Goal: Navigation & Orientation: Find specific page/section

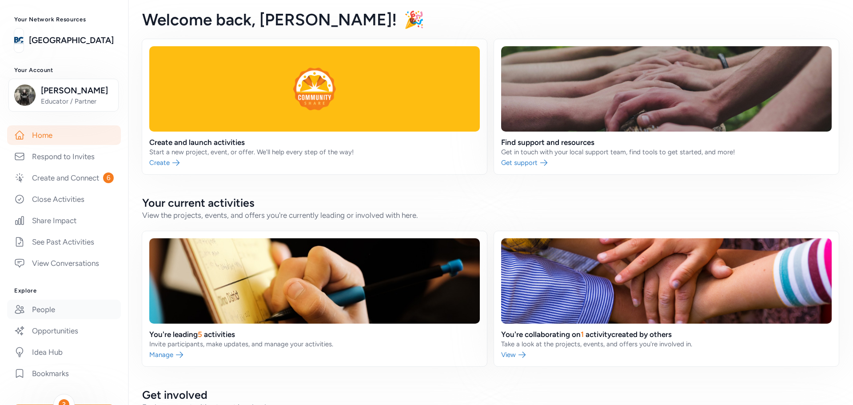
scroll to position [89, 0]
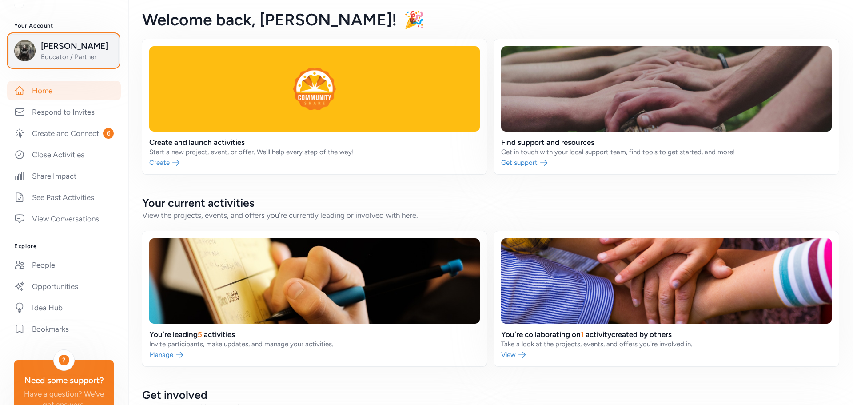
click at [52, 52] on span "[PERSON_NAME]" at bounding box center [77, 46] width 72 height 12
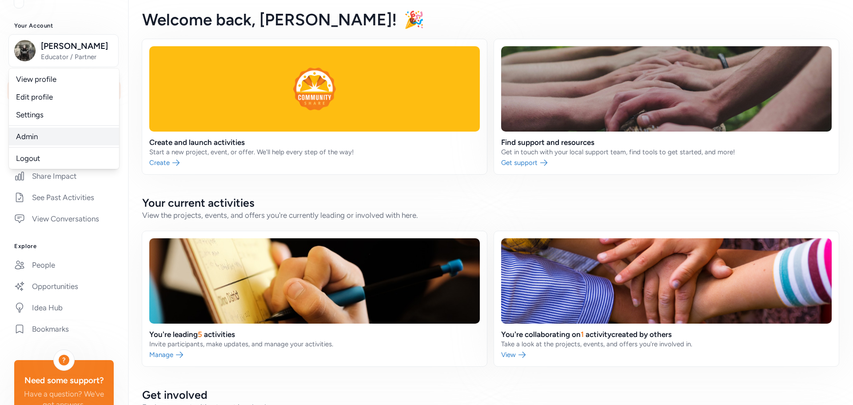
click at [58, 135] on link "Admin" at bounding box center [64, 137] width 110 height 18
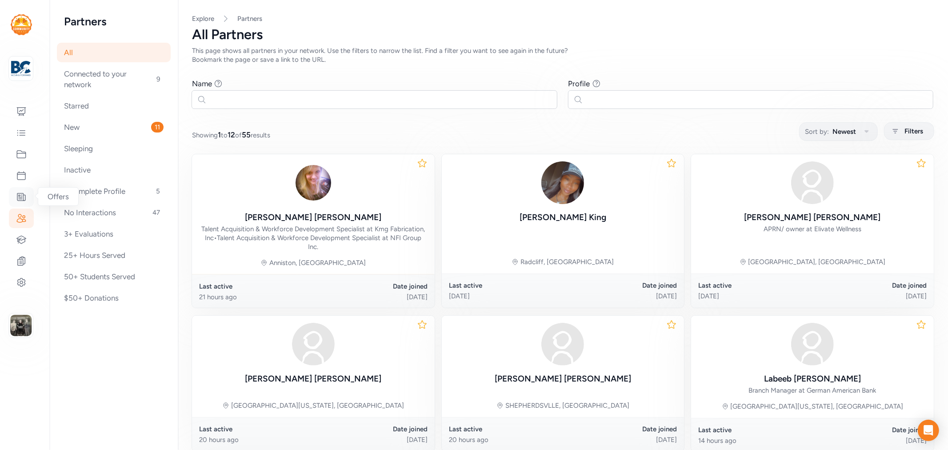
click at [12, 194] on div at bounding box center [21, 197] width 25 height 20
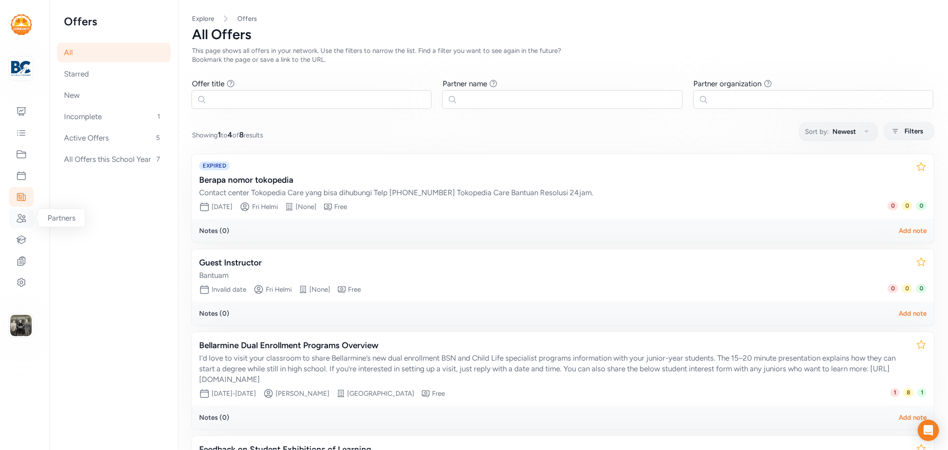
click at [16, 218] on icon at bounding box center [21, 218] width 11 height 11
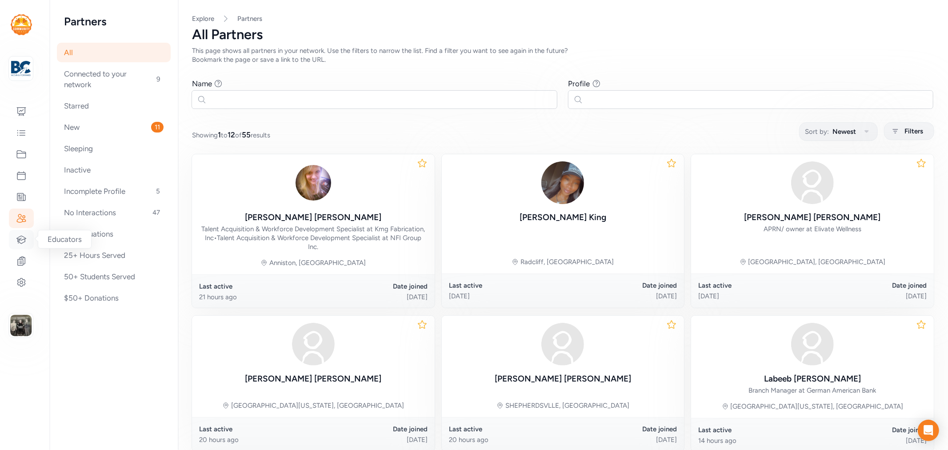
click at [20, 237] on icon at bounding box center [21, 239] width 11 height 11
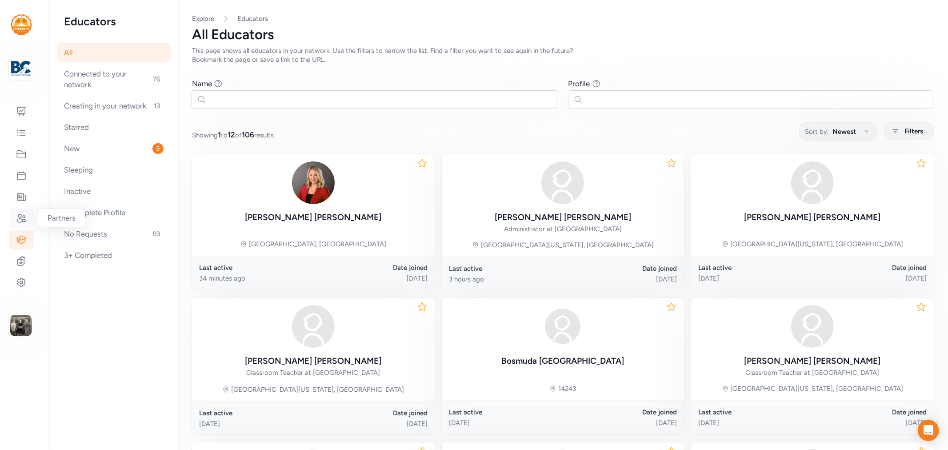
click at [24, 216] on icon at bounding box center [21, 218] width 9 height 8
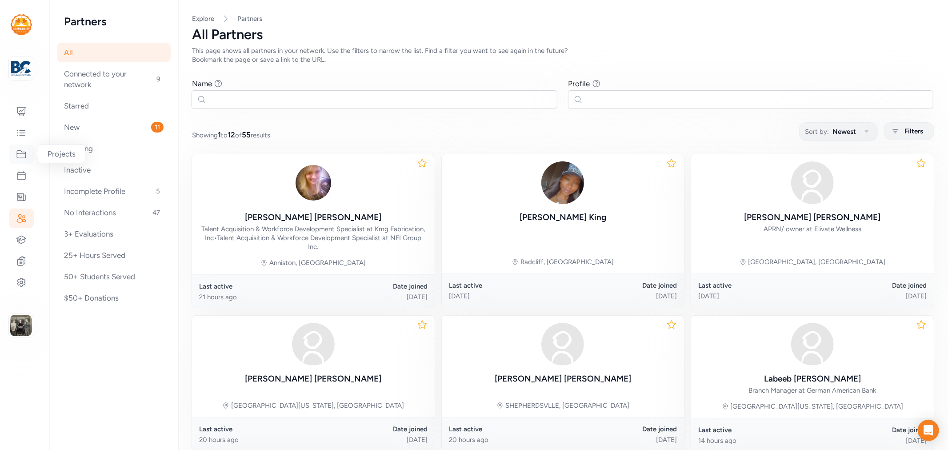
click at [21, 158] on icon at bounding box center [21, 154] width 11 height 11
